Goal: Navigation & Orientation: Find specific page/section

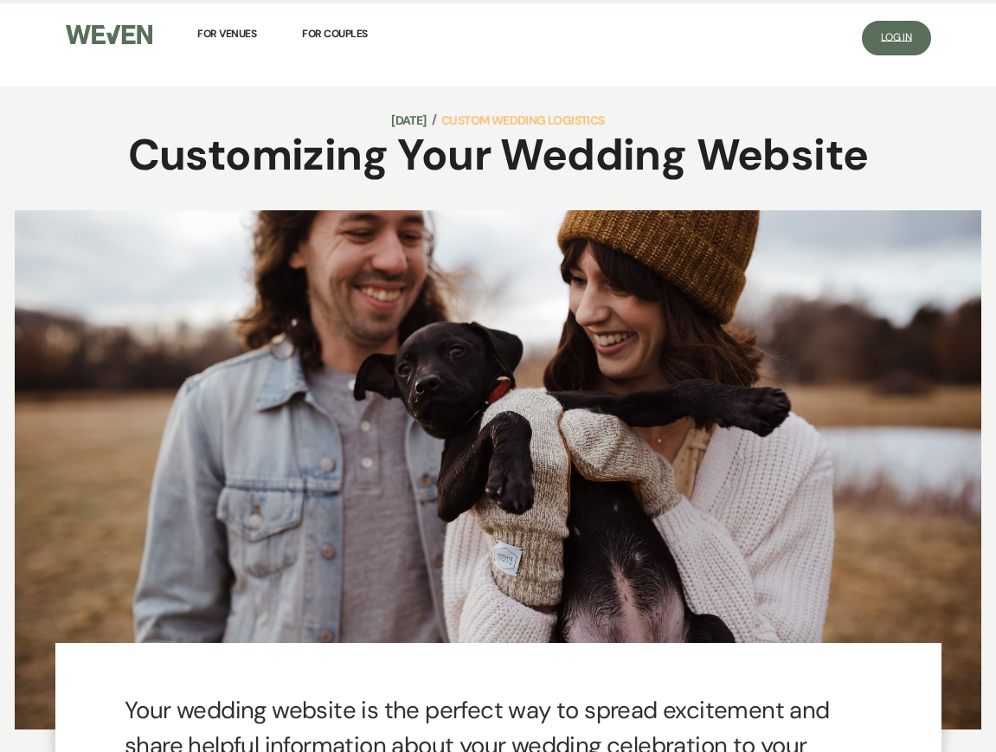
click at [903, 38] on span "Log In" at bounding box center [896, 37] width 30 height 14
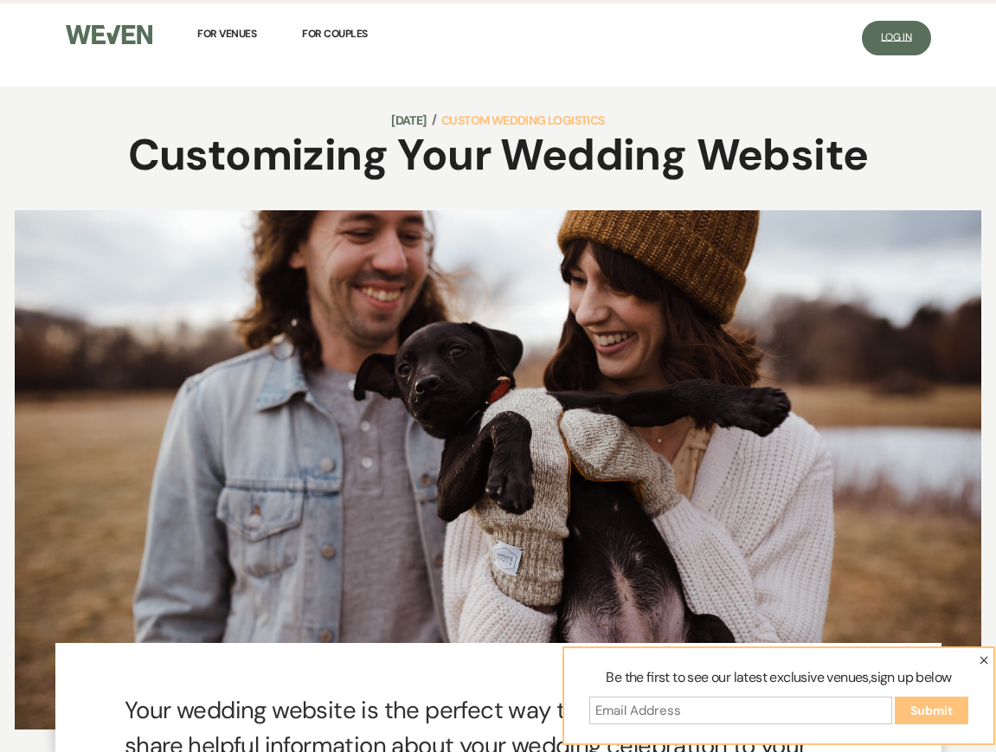
click at [914, 42] on link "Log In" at bounding box center [896, 38] width 68 height 35
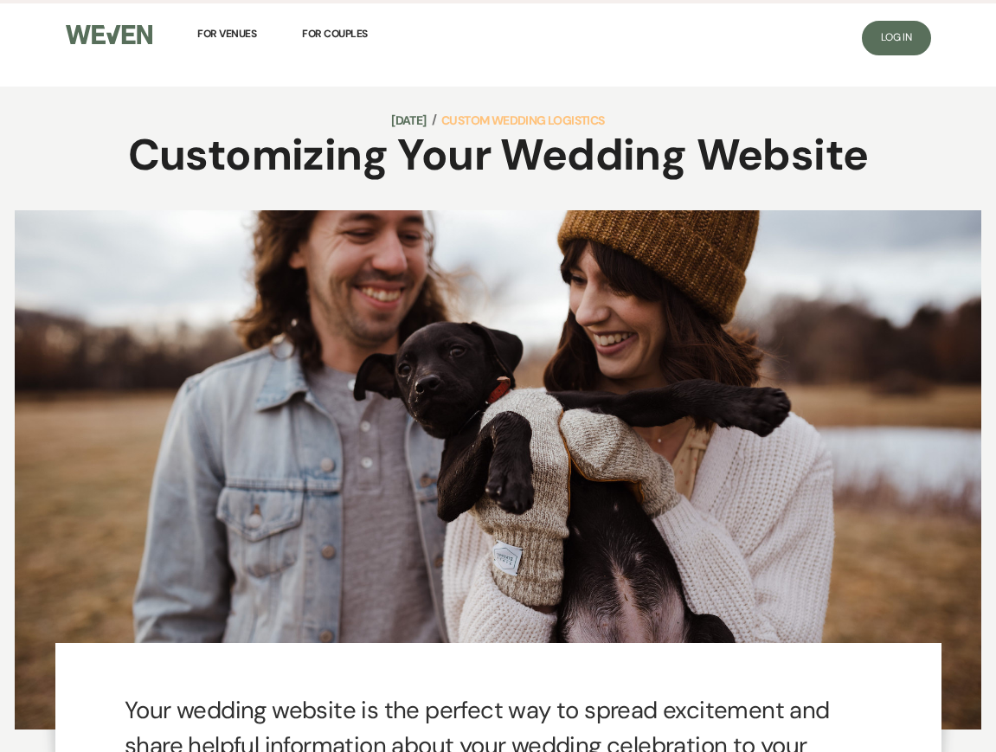
click at [259, 36] on div "For Venues For Couples" at bounding box center [276, 43] width 443 height 80
click at [244, 36] on span "For Venues" at bounding box center [226, 34] width 59 height 14
click at [323, 40] on link "For Couples" at bounding box center [335, 34] width 66 height 38
click at [345, 41] on link "For Couples" at bounding box center [335, 34] width 66 height 38
click at [912, 16] on div "Log In" at bounding box center [720, 44] width 443 height 83
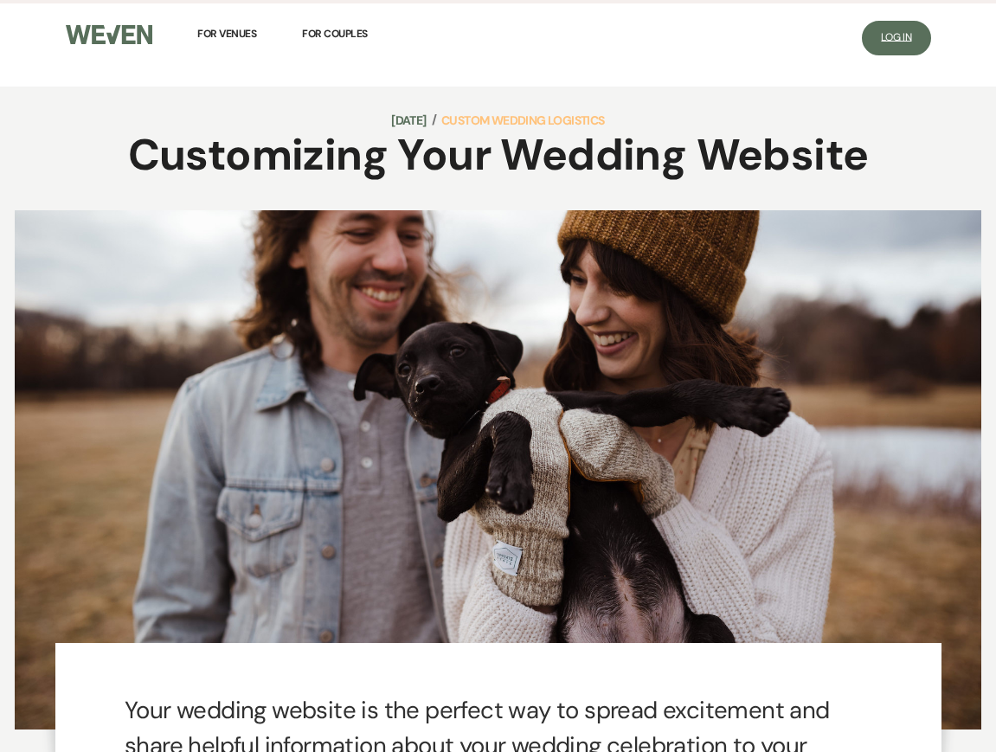
click at [888, 45] on link "Log In" at bounding box center [896, 38] width 68 height 35
